Goal: Task Accomplishment & Management: Manage account settings

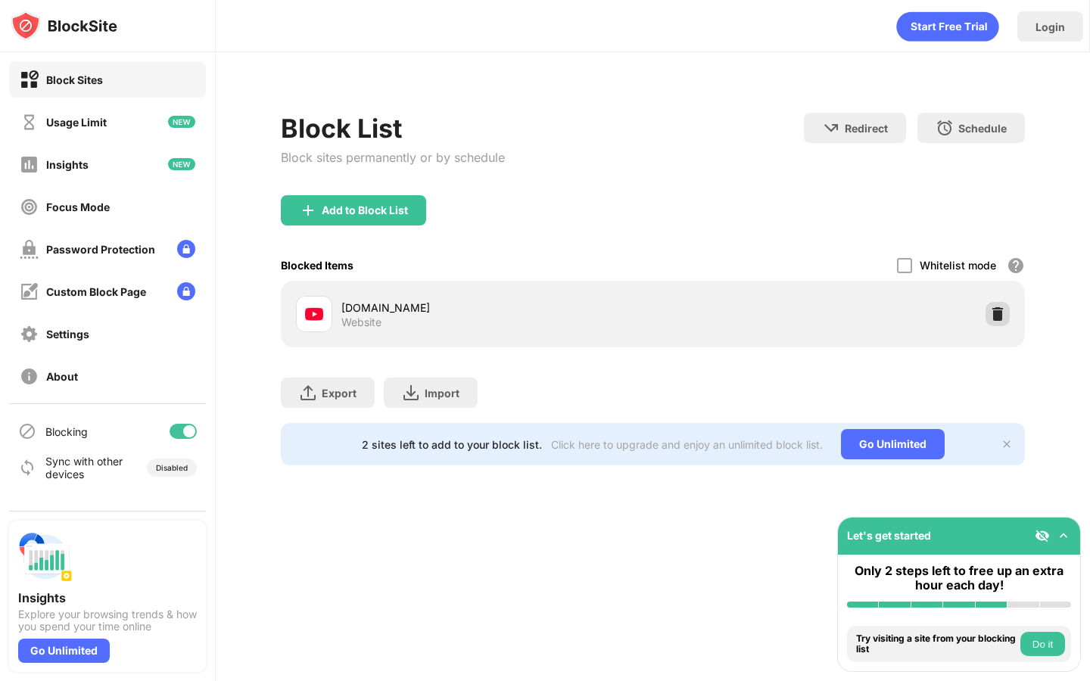
click at [994, 316] on img at bounding box center [997, 314] width 15 height 15
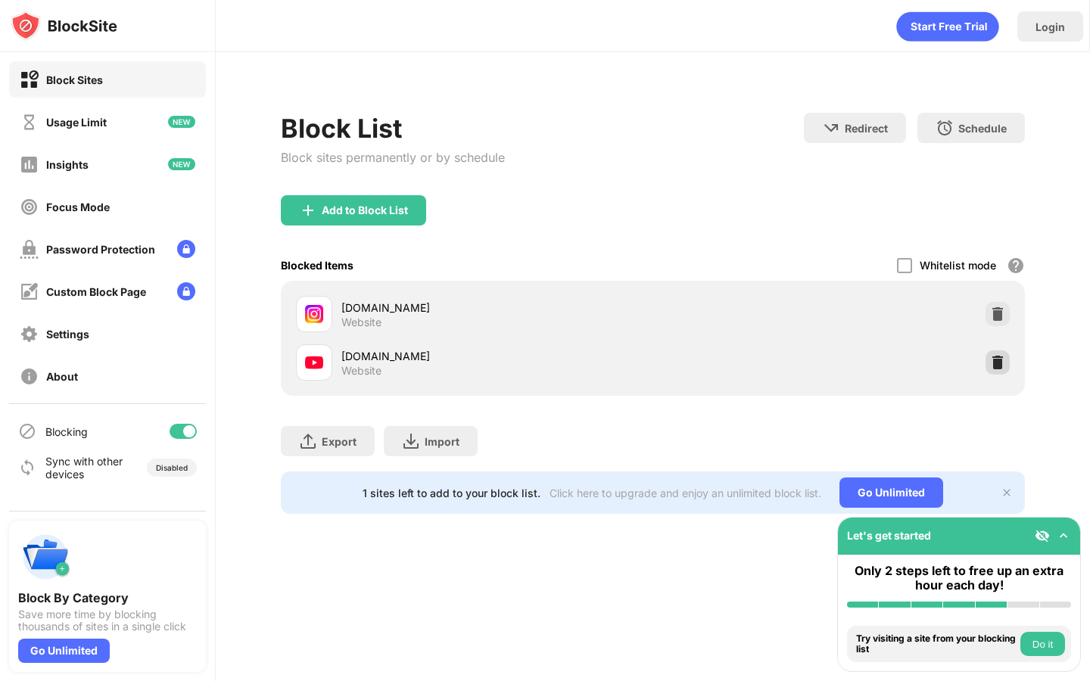
click at [1001, 366] on img at bounding box center [997, 362] width 15 height 15
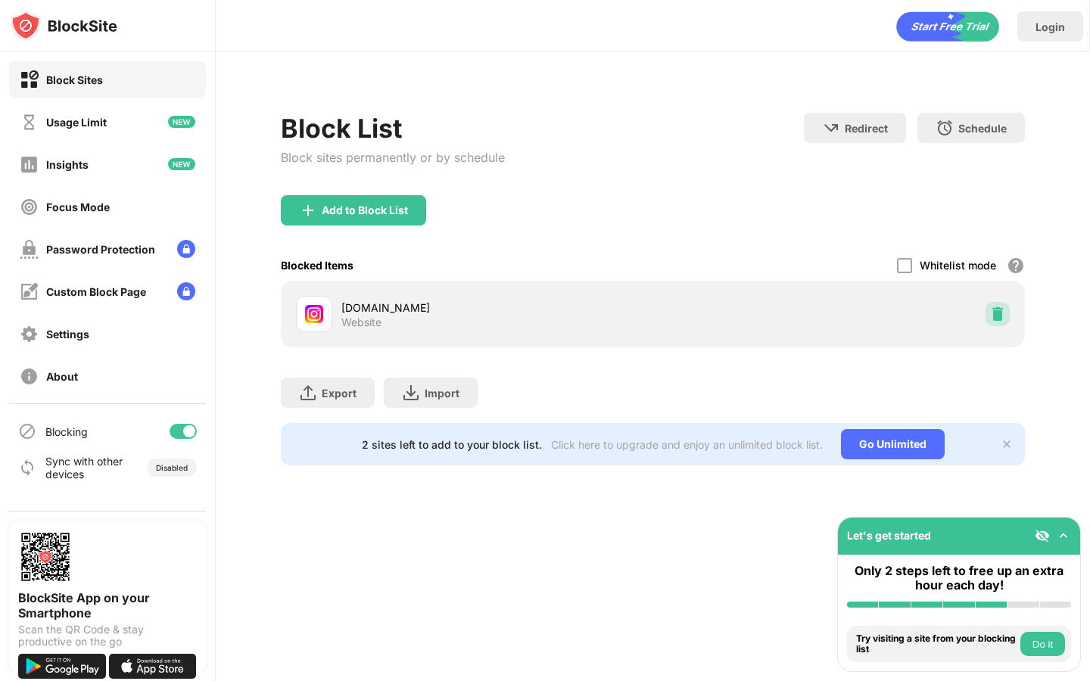
click at [1004, 307] on img at bounding box center [997, 314] width 15 height 15
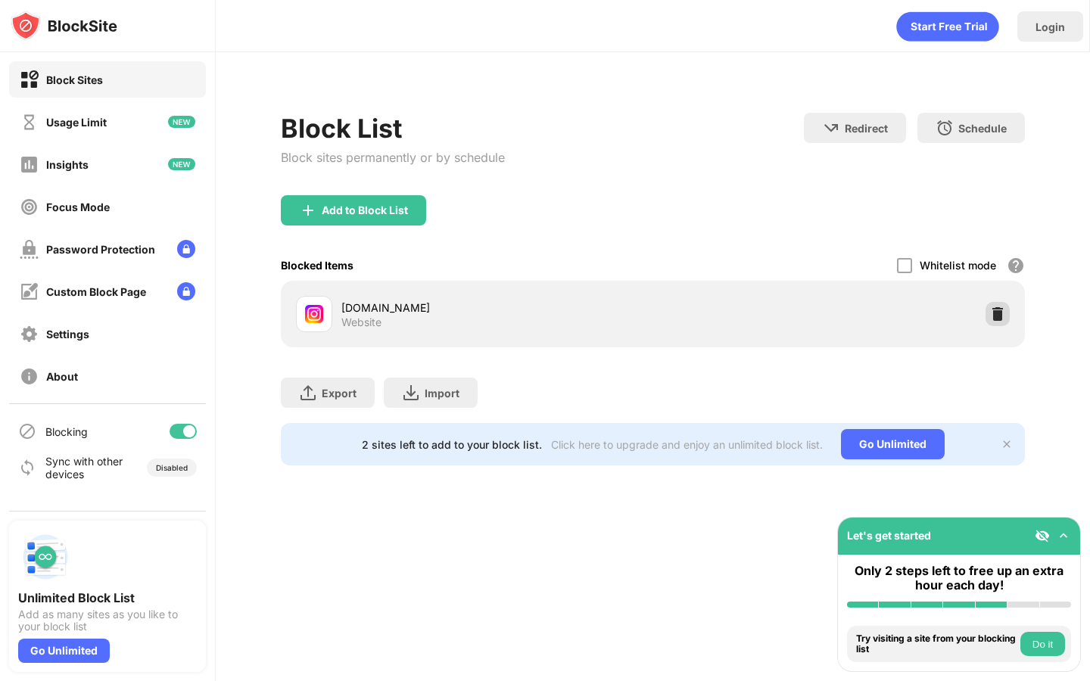
click at [1000, 315] on img at bounding box center [997, 314] width 15 height 15
